Goal: Transaction & Acquisition: Purchase product/service

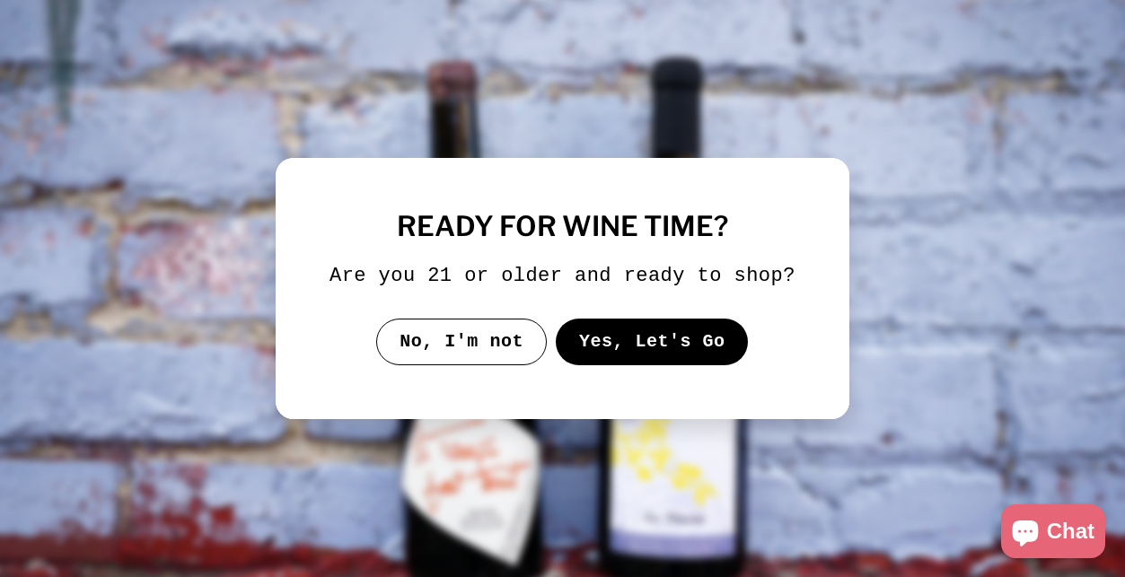
click at [617, 363] on button "Yes, Let's Go" at bounding box center [652, 342] width 193 height 47
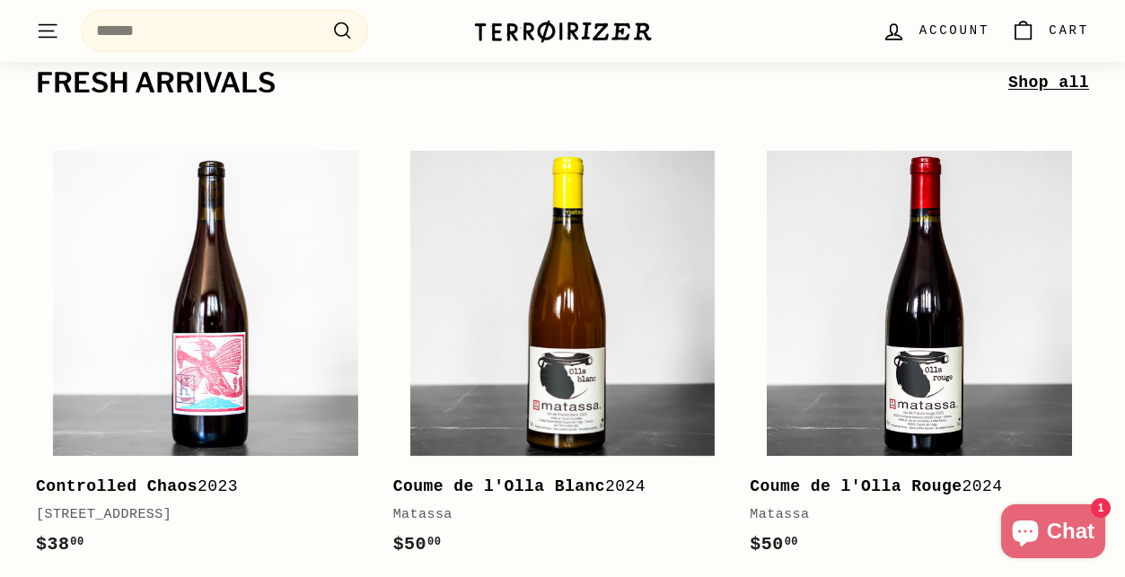
scroll to position [349, 0]
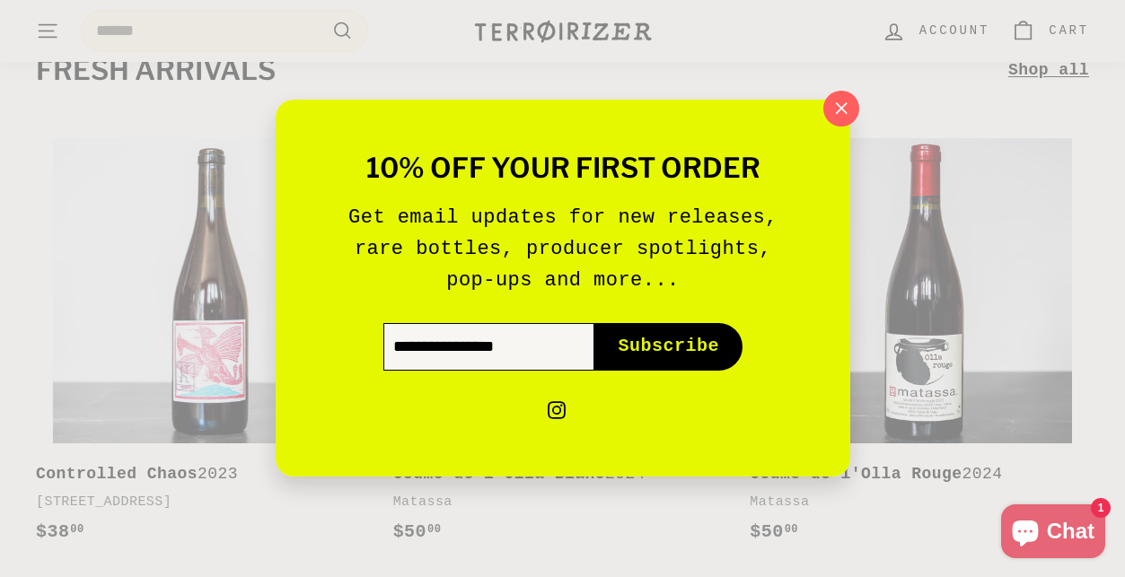
click at [486, 367] on input "Enter your email" at bounding box center [488, 347] width 211 height 47
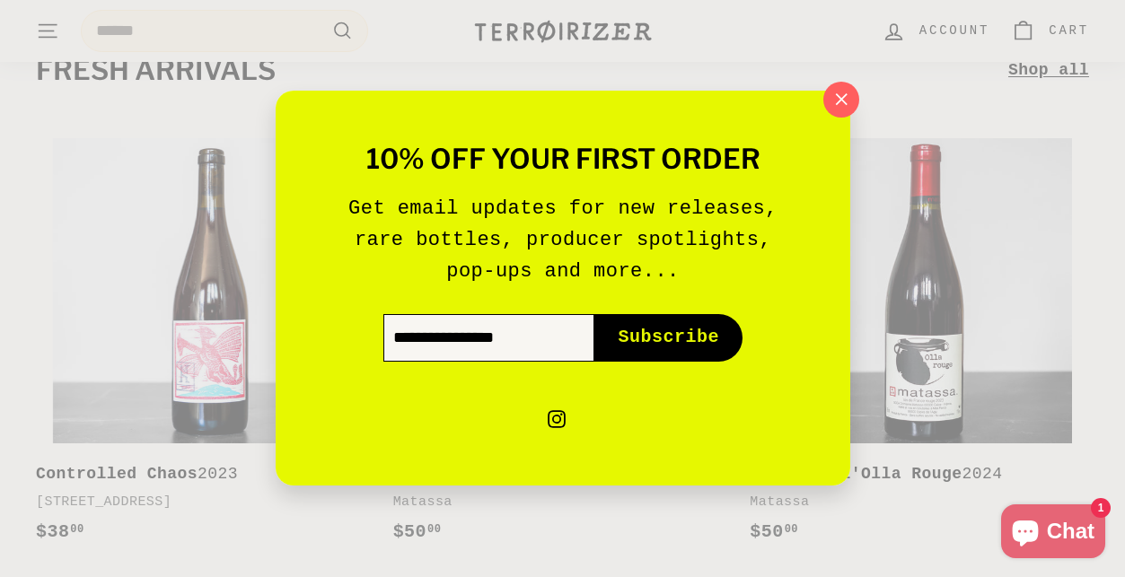
click at [554, 338] on input "Enter your email" at bounding box center [488, 338] width 211 height 47
type input "**********"
click at [670, 324] on button "Subscribe icon-right-arrow" at bounding box center [668, 338] width 148 height 47
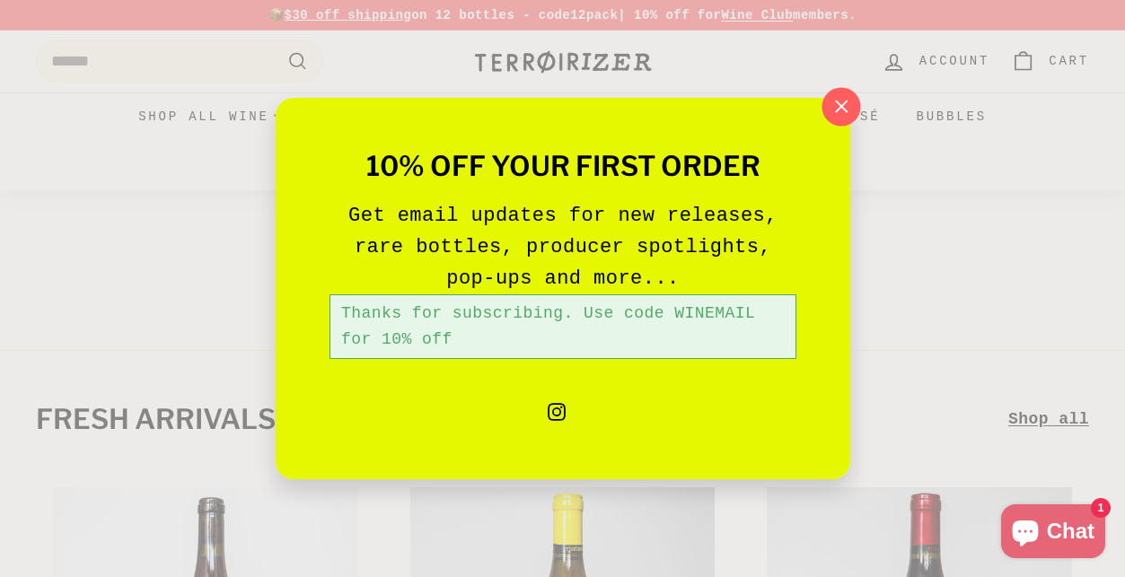
click at [843, 110] on icon "button" at bounding box center [840, 106] width 27 height 27
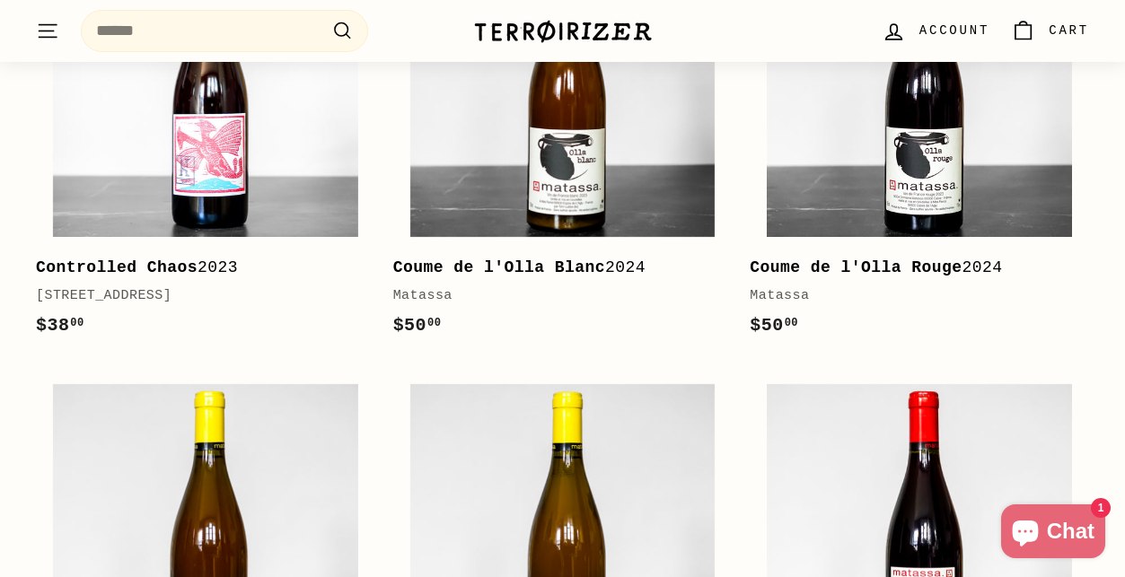
scroll to position [361, 0]
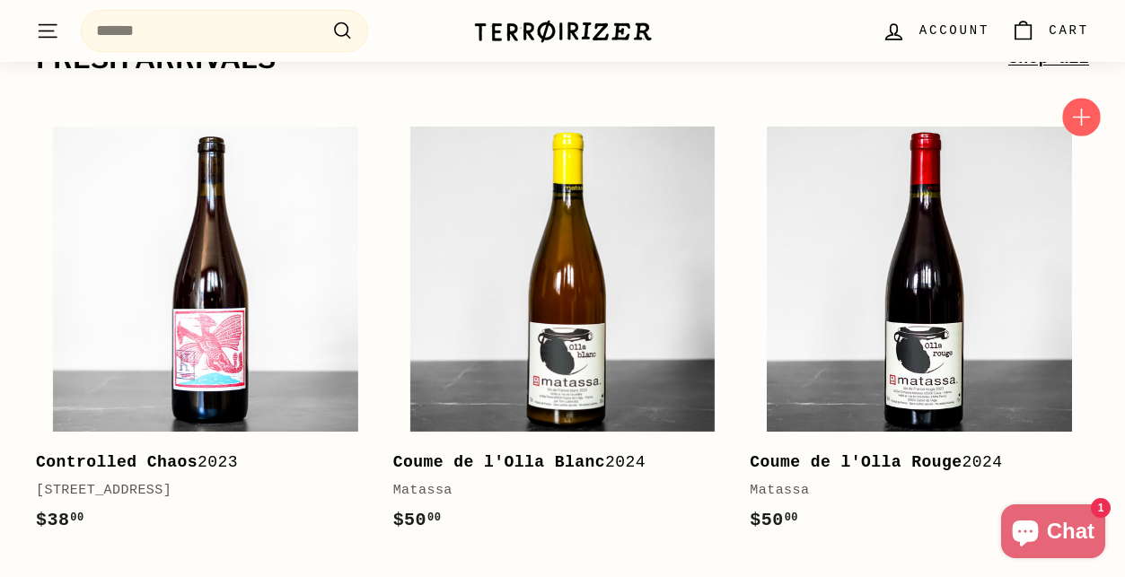
click at [1089, 119] on icon "button" at bounding box center [1080, 117] width 23 height 23
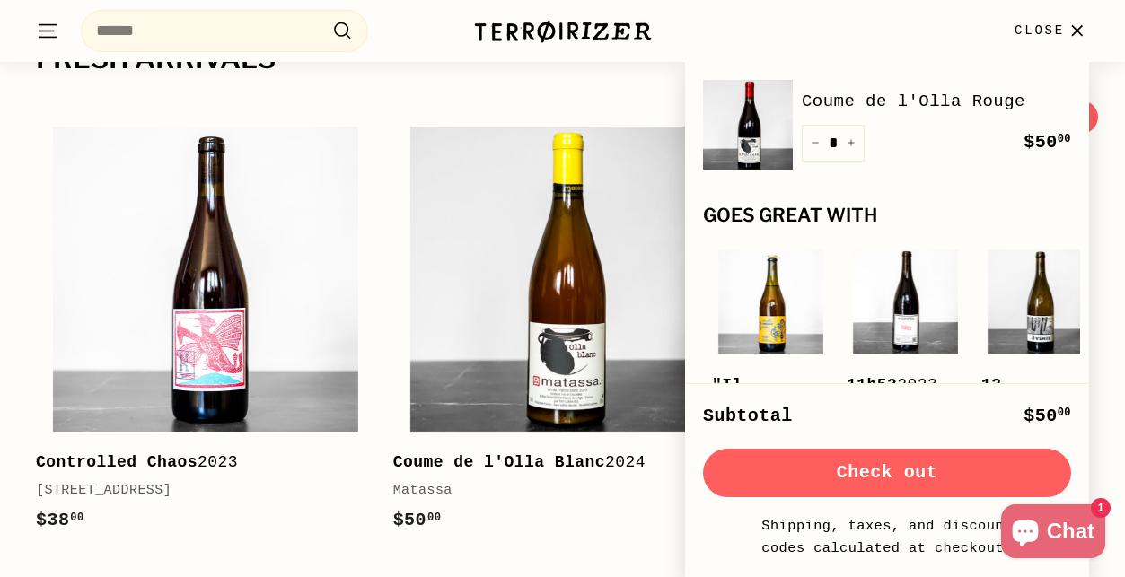
scroll to position [362, 0]
click at [1050, 38] on span "Close" at bounding box center [1040, 31] width 50 height 20
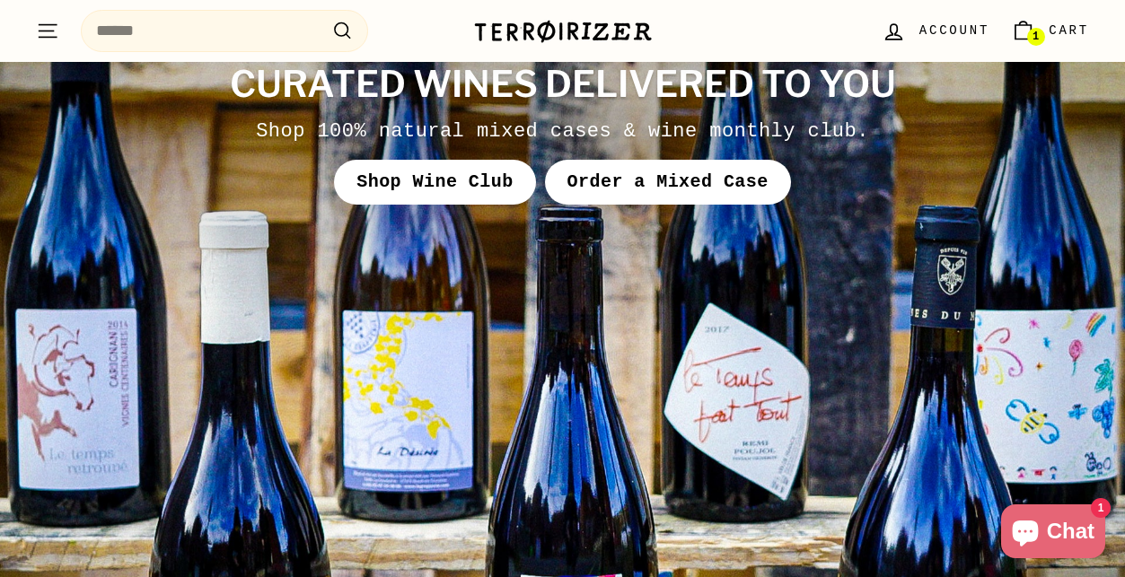
scroll to position [6593, 0]
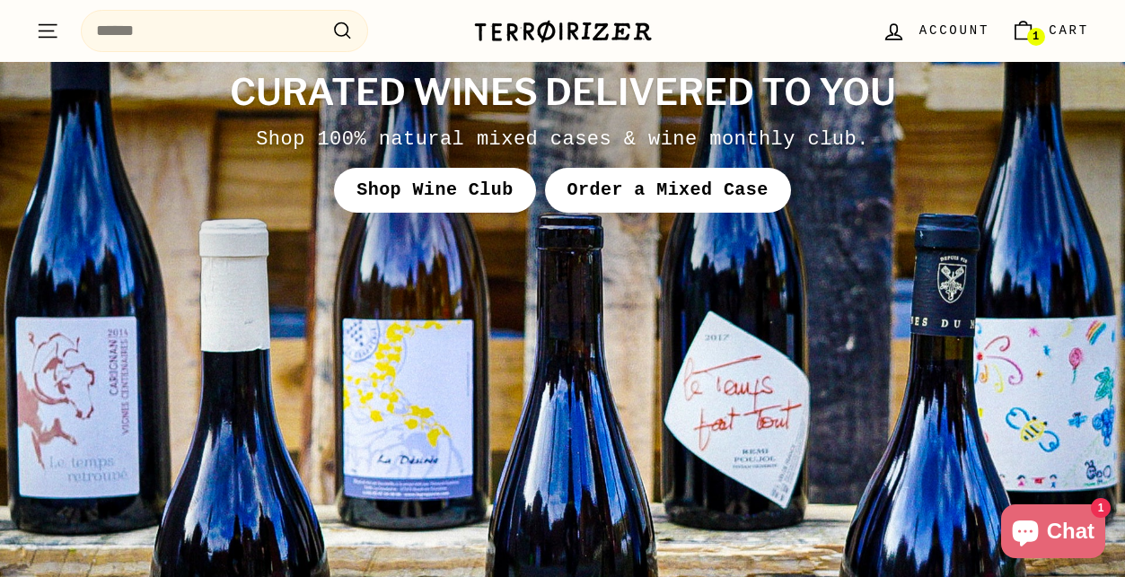
click at [46, 31] on icon ". . ." at bounding box center [47, 31] width 23 height 24
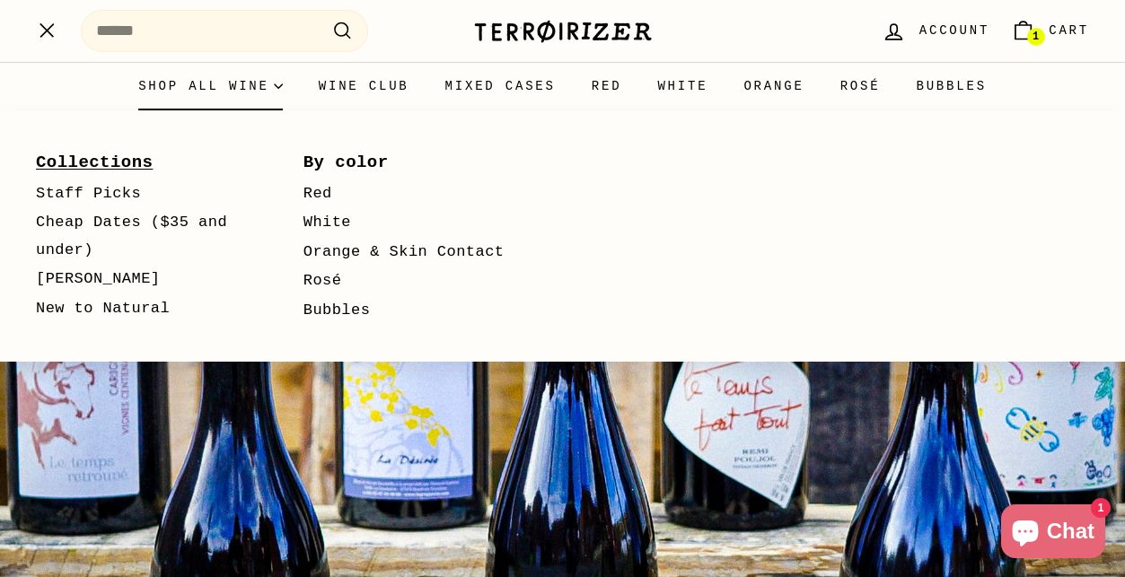
click at [143, 163] on link "Collections" at bounding box center [143, 162] width 215 height 32
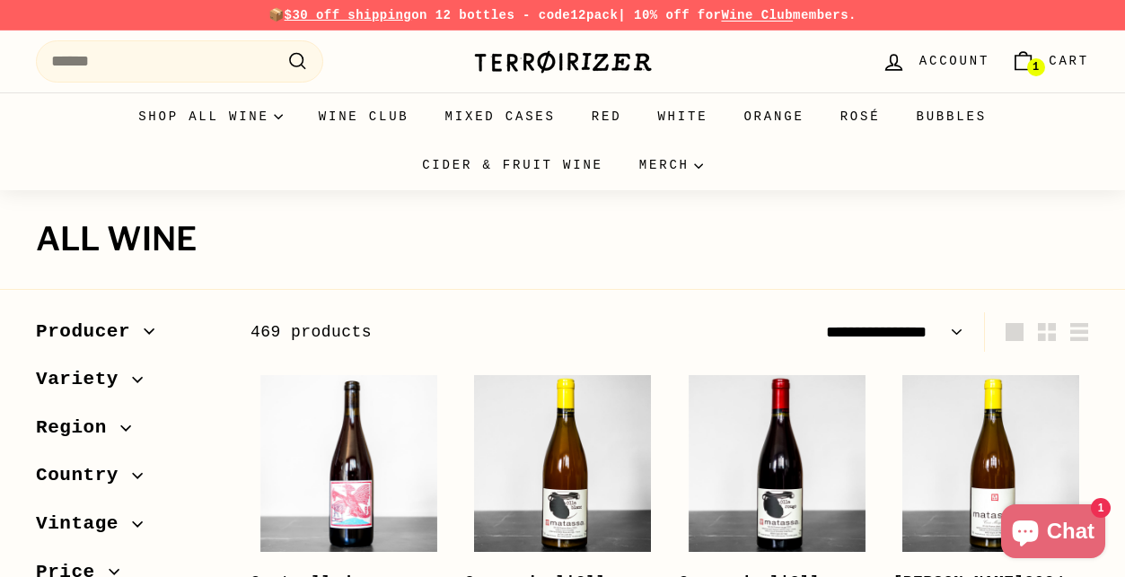
select select "**********"
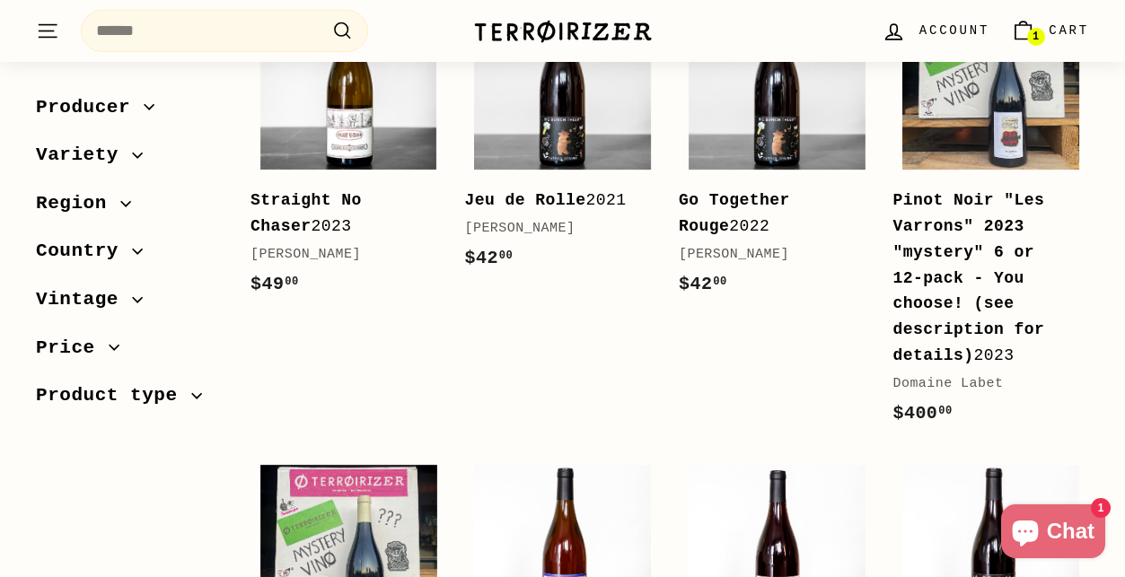
scroll to position [998, 0]
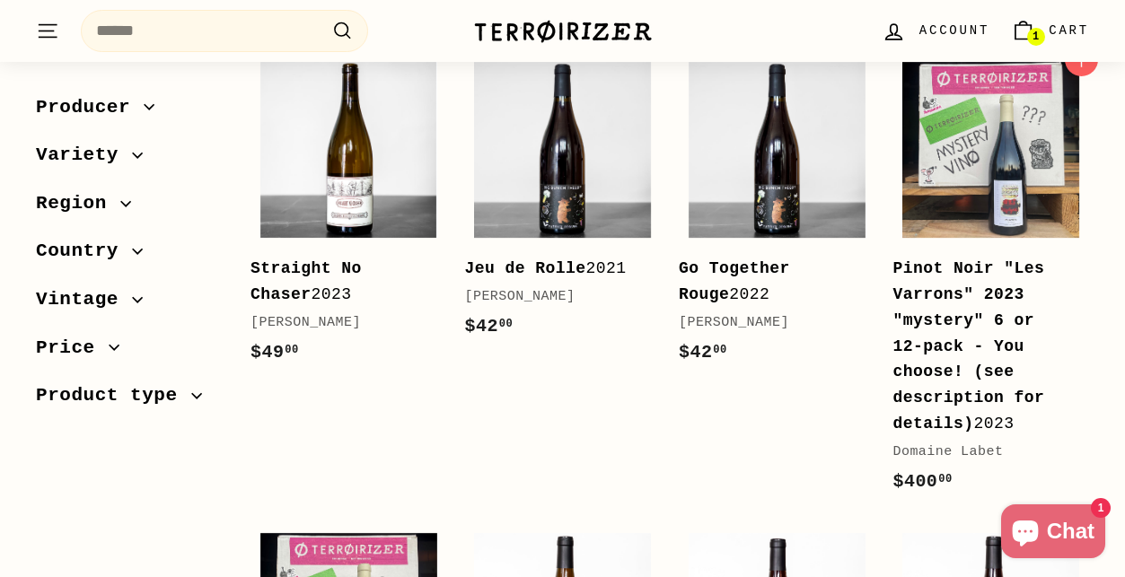
click at [958, 336] on div "Pinot Noir "Les Varrons" 2023 "mystery" 6 or 12-pack - You choose! (see descrip…" at bounding box center [982, 346] width 179 height 181
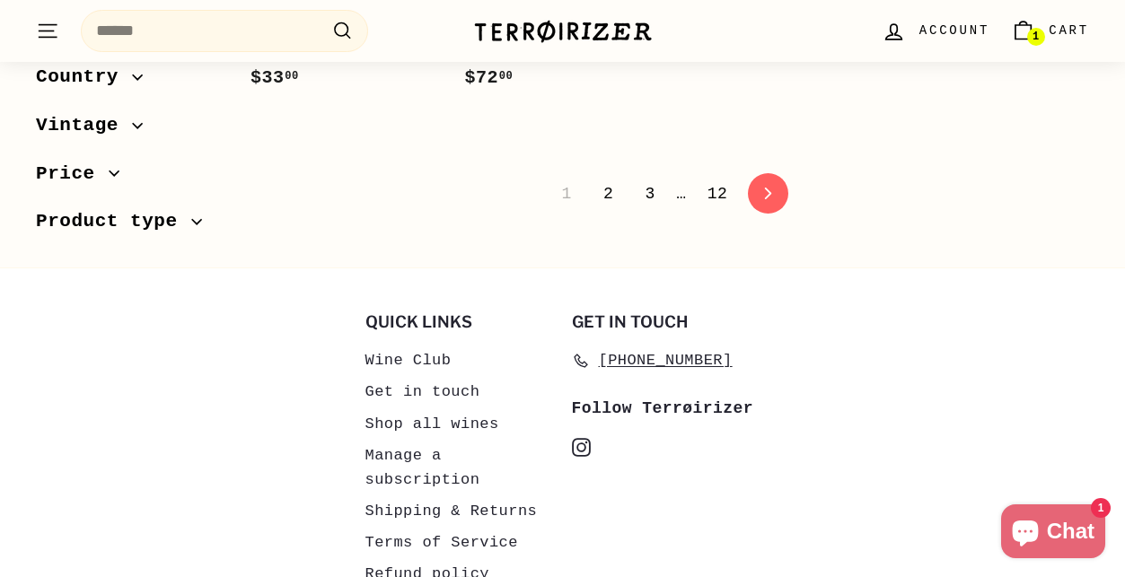
scroll to position [3738, 0]
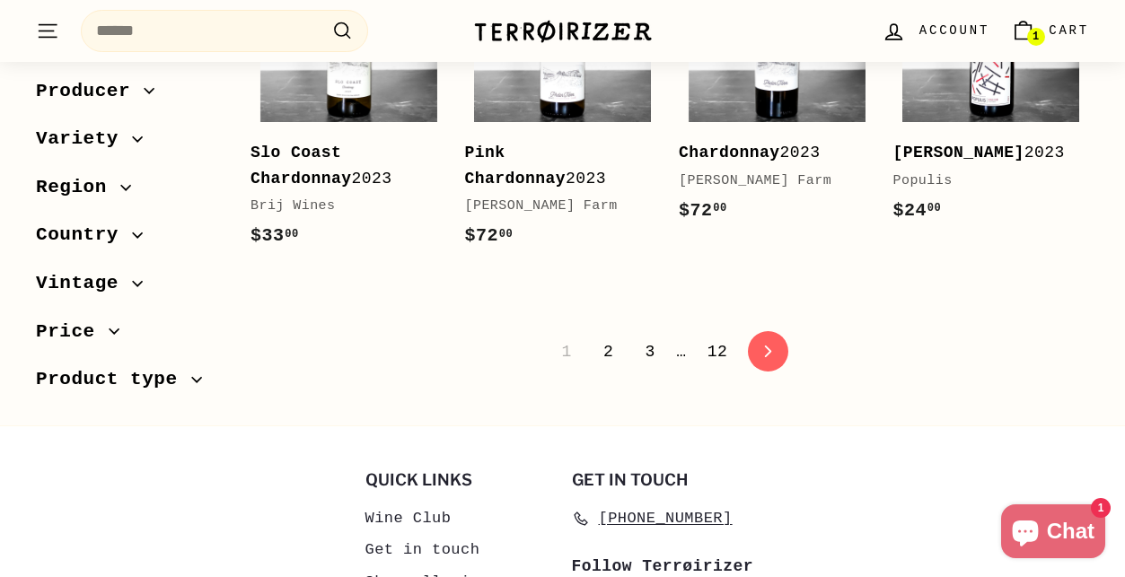
click at [603, 353] on link "2" at bounding box center [608, 352] width 31 height 31
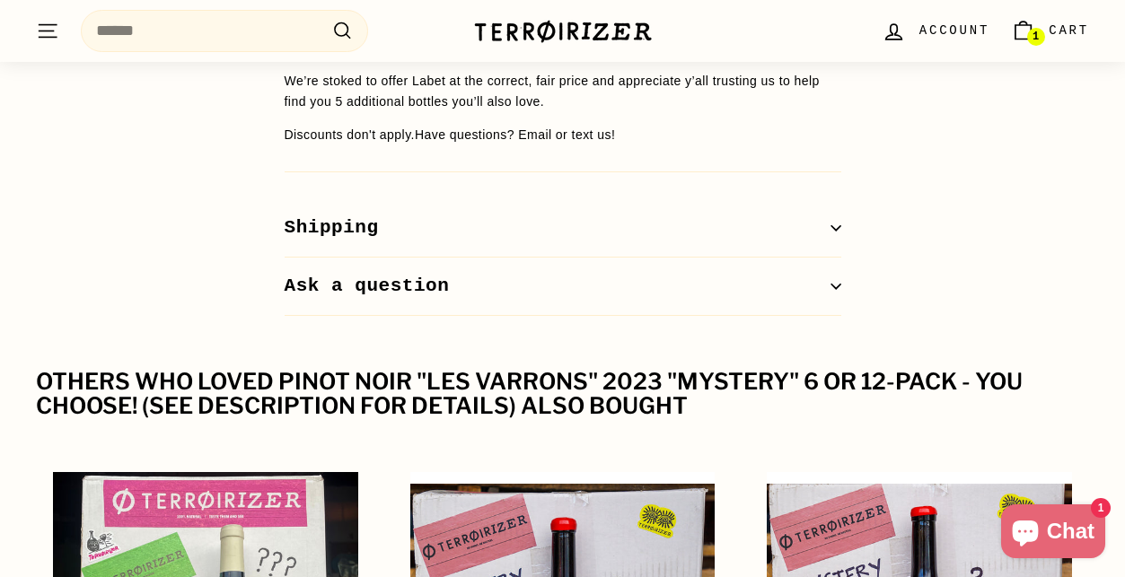
scroll to position [2080, 0]
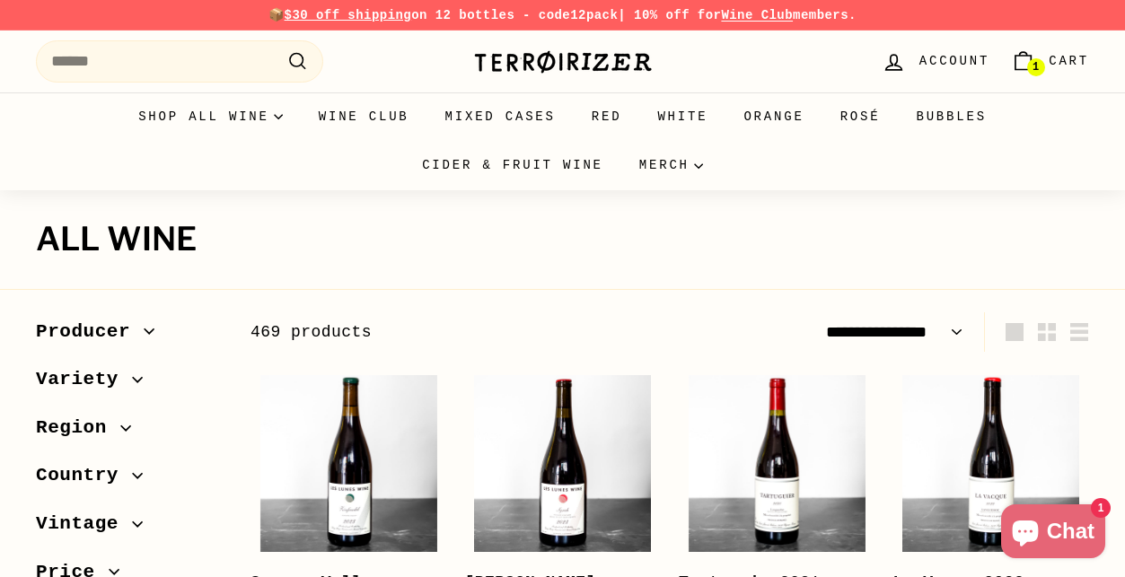
select select "**********"
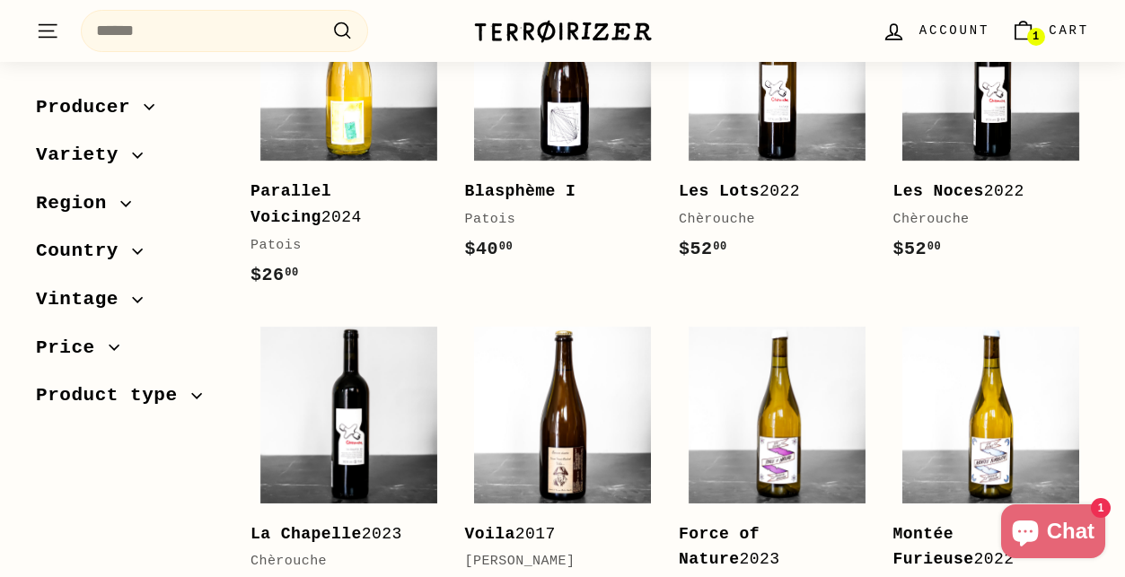
scroll to position [1775, 0]
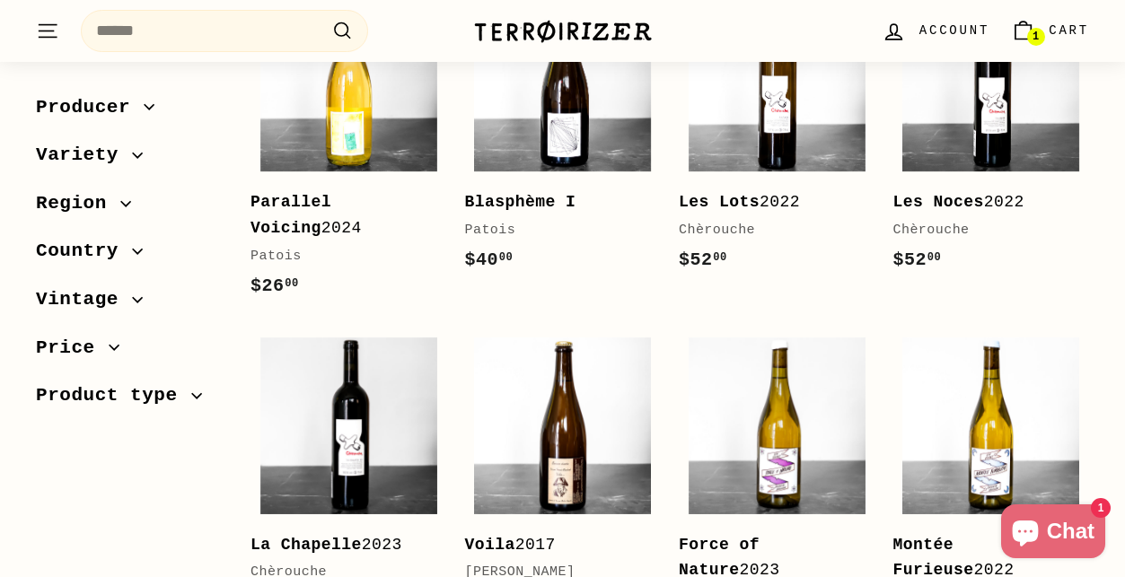
click at [116, 201] on span "Region" at bounding box center [78, 204] width 84 height 31
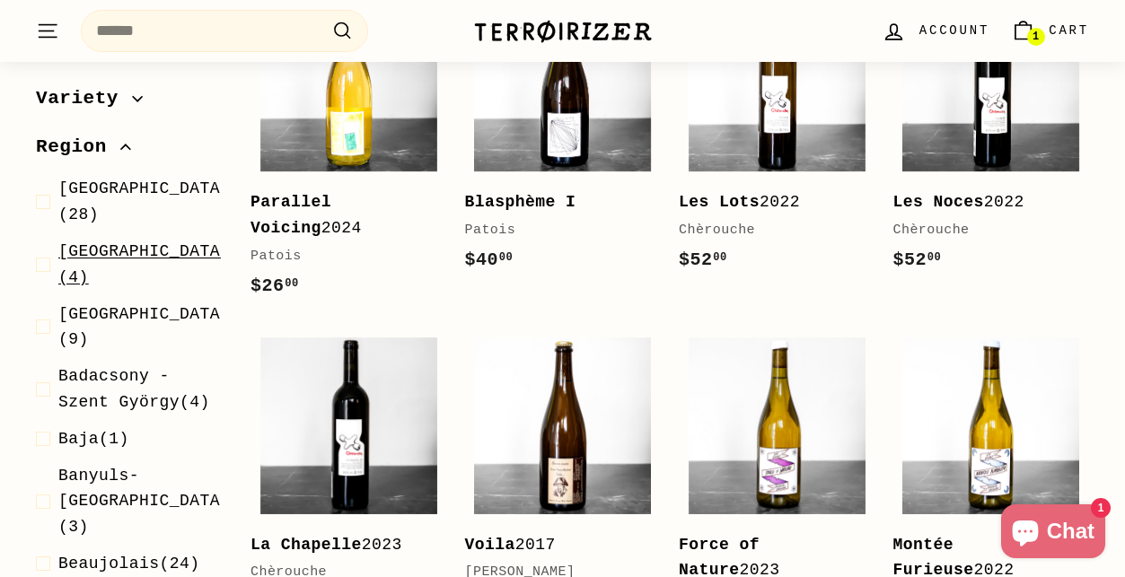
scroll to position [84, 0]
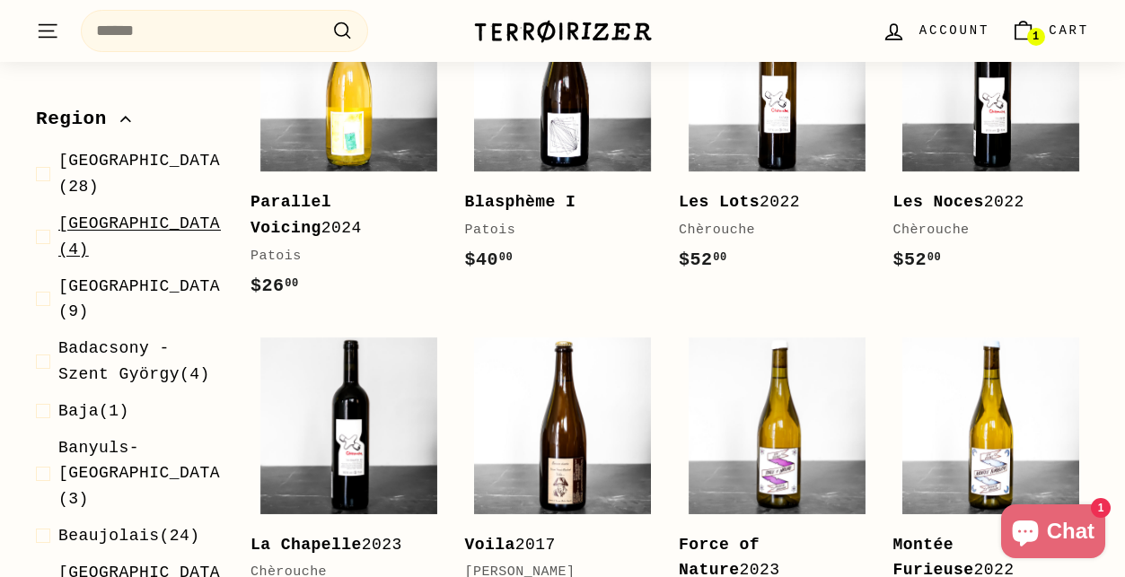
click at [50, 211] on span at bounding box center [47, 237] width 22 height 52
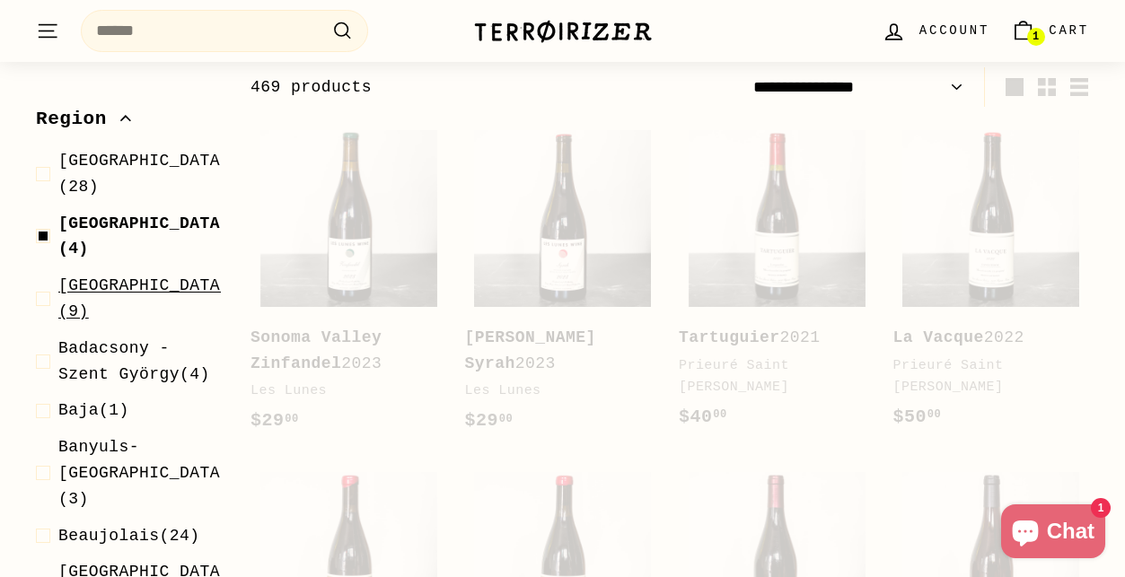
scroll to position [242, 0]
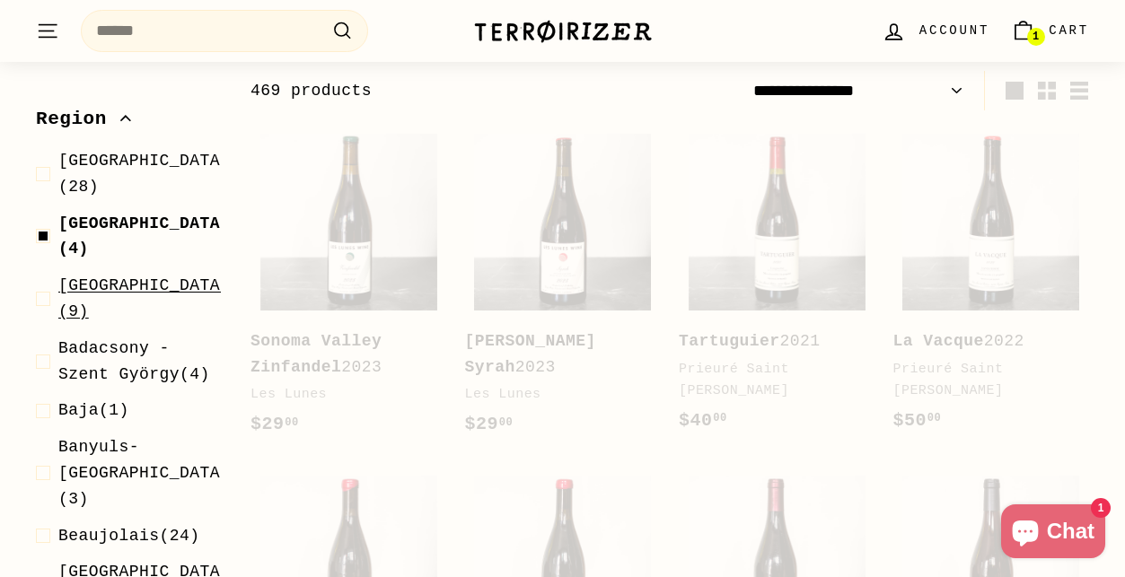
click at [45, 274] on span at bounding box center [47, 300] width 22 height 52
select select "**********"
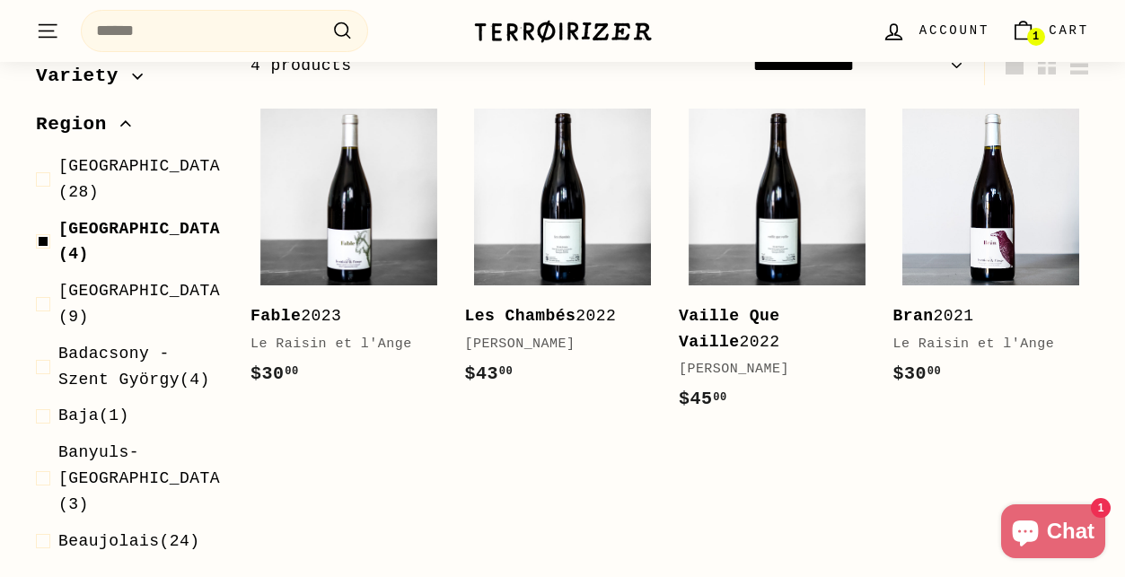
scroll to position [94, 0]
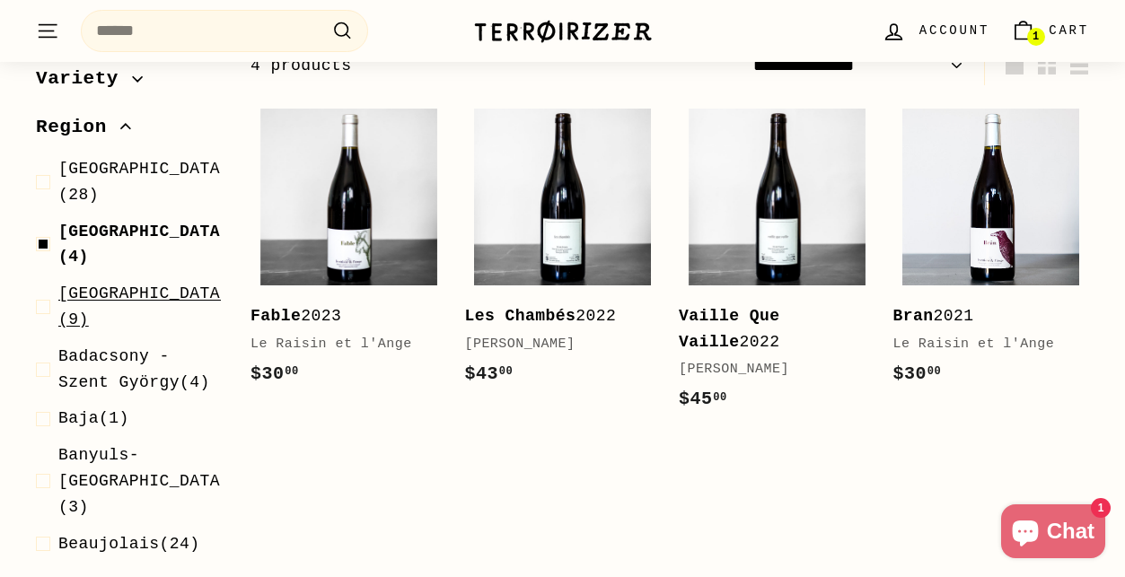
click at [47, 281] on span at bounding box center [47, 307] width 22 height 52
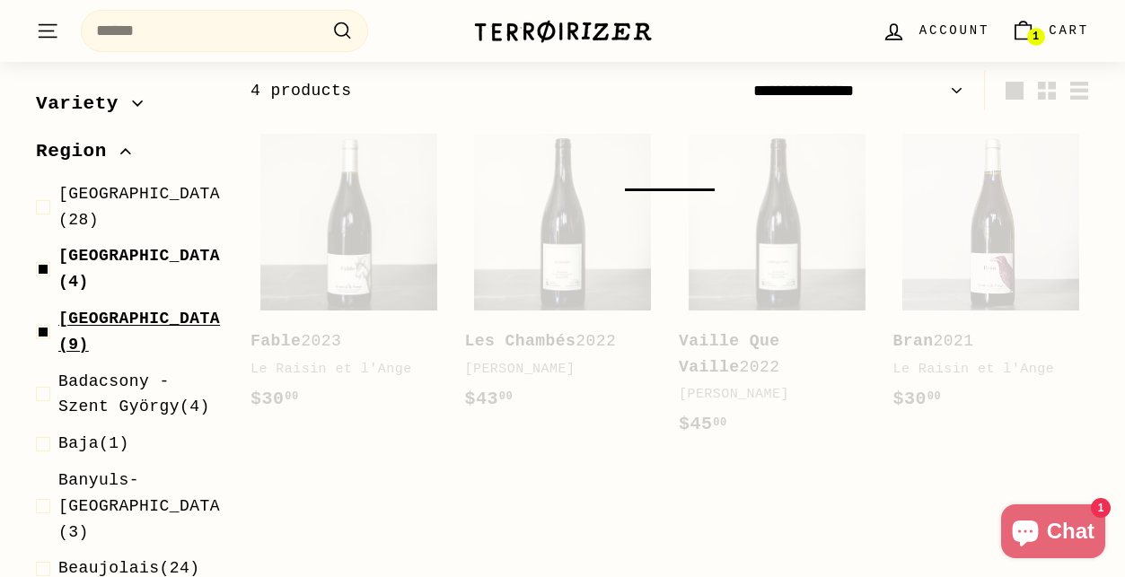
select select "**********"
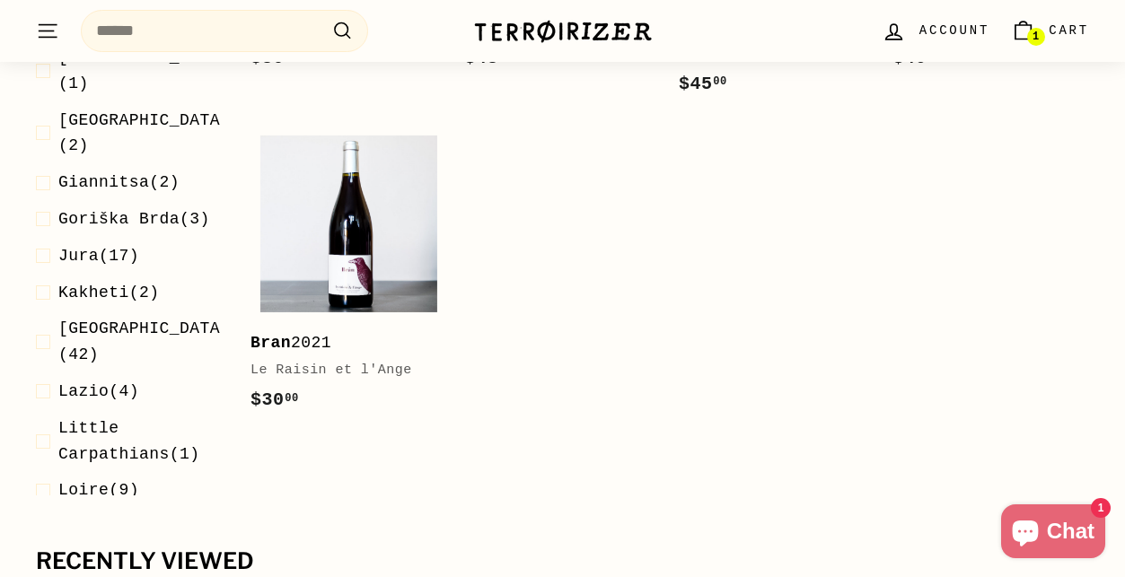
scroll to position [1274, 0]
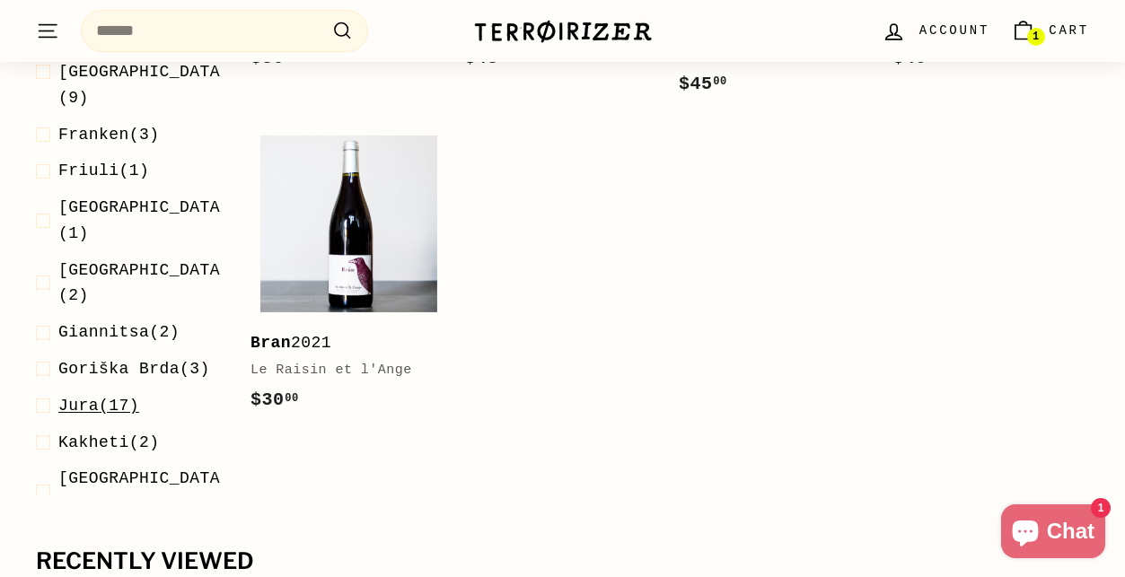
click at [43, 393] on span at bounding box center [47, 406] width 22 height 26
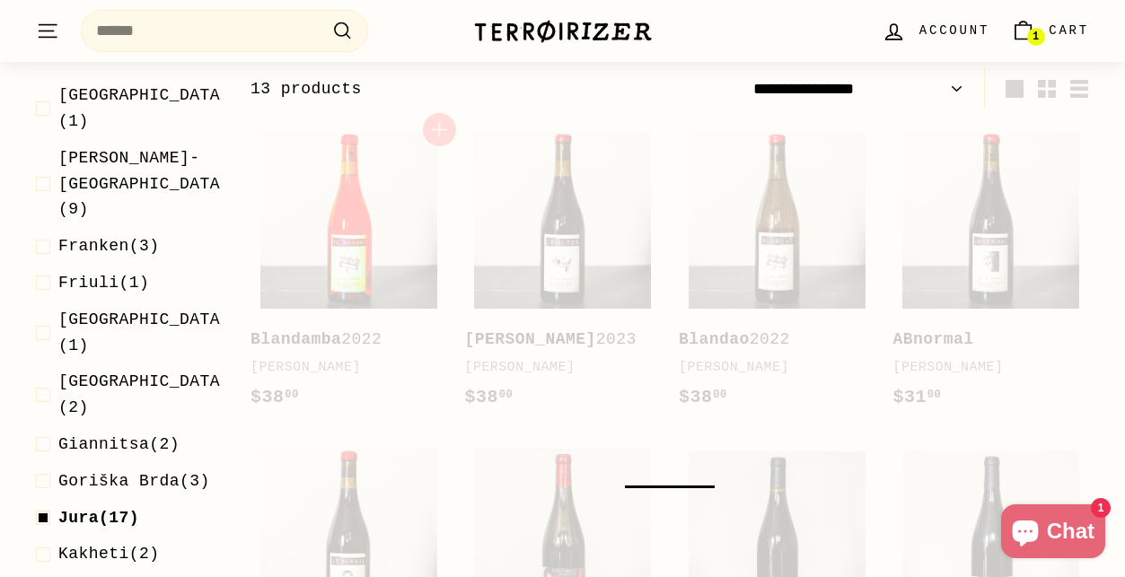
scroll to position [242, 0]
select select "**********"
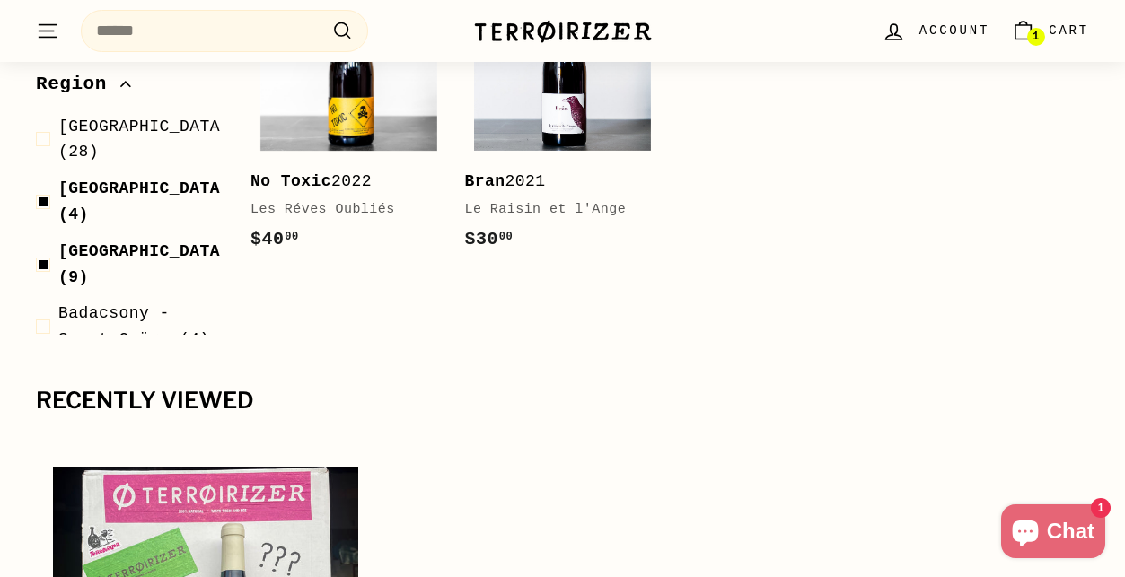
scroll to position [3053, 0]
